Goal: Navigation & Orientation: Understand site structure

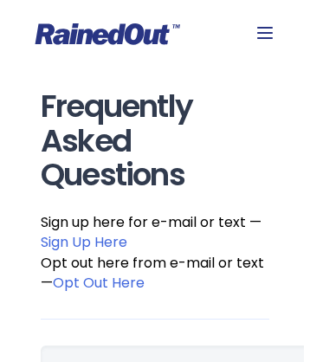
scroll to position [11727, 0]
